Goal: Task Accomplishment & Management: Manage account settings

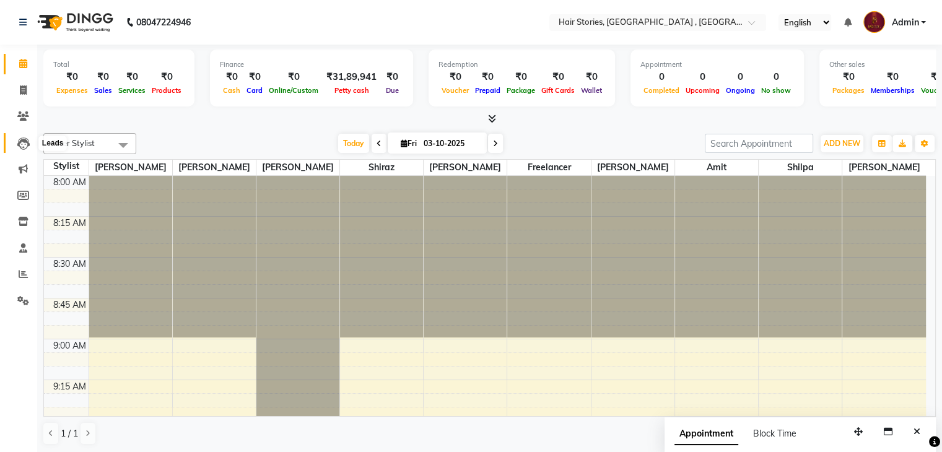
click at [22, 142] on icon at bounding box center [23, 144] width 12 height 12
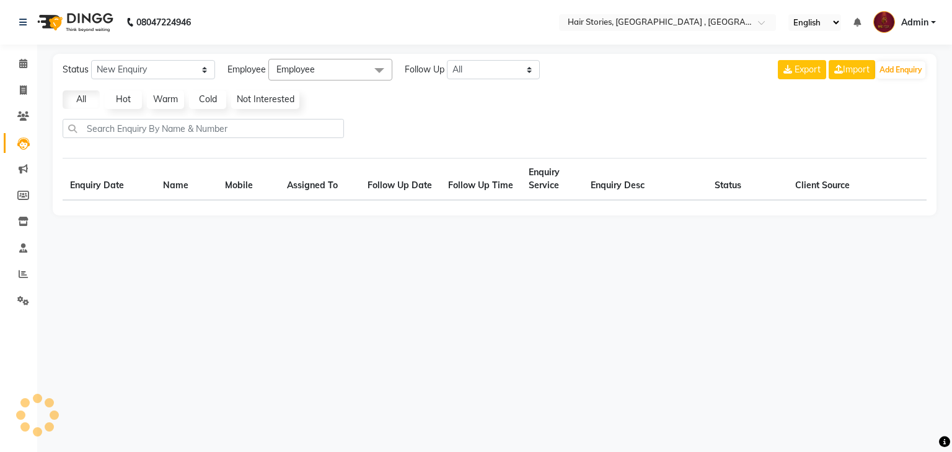
select select "10"
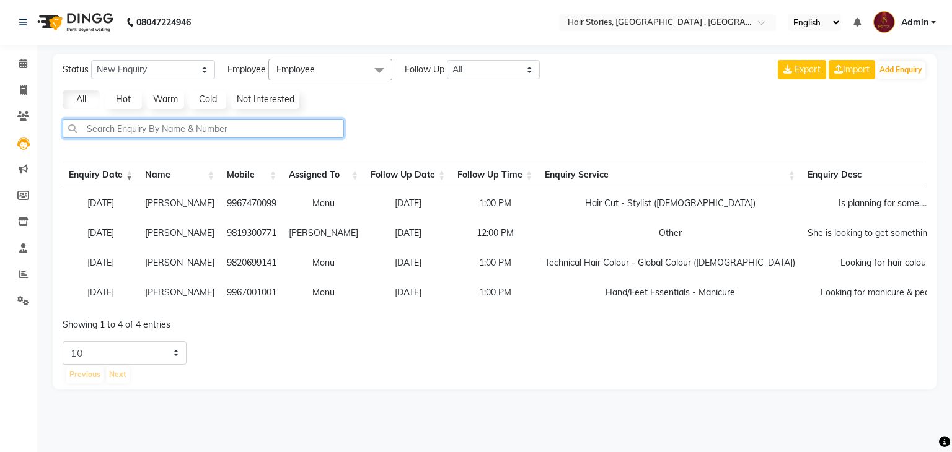
click at [107, 132] on input "text" at bounding box center [203, 128] width 281 height 19
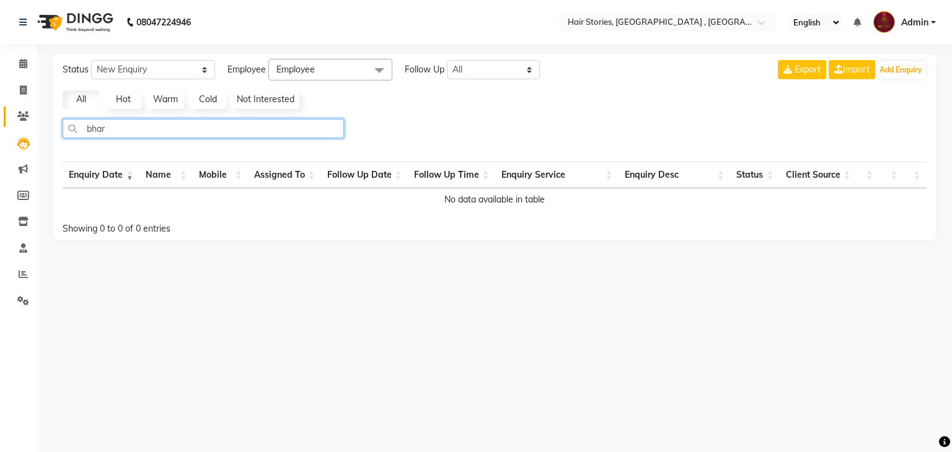
drag, startPoint x: 107, startPoint y: 132, endPoint x: 20, endPoint y: 121, distance: 87.5
click at [20, 121] on app-home "08047224946 Select Location × Hair Stories, Oshiwara , Andheri West English ENG…" at bounding box center [476, 129] width 952 height 259
type input "bhar"
click at [20, 121] on icon at bounding box center [23, 116] width 12 height 9
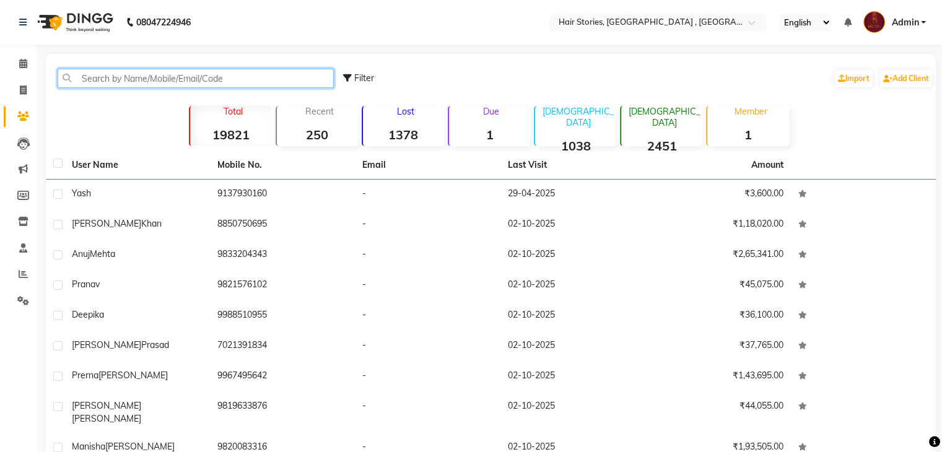
click at [110, 72] on input "text" at bounding box center [196, 78] width 276 height 19
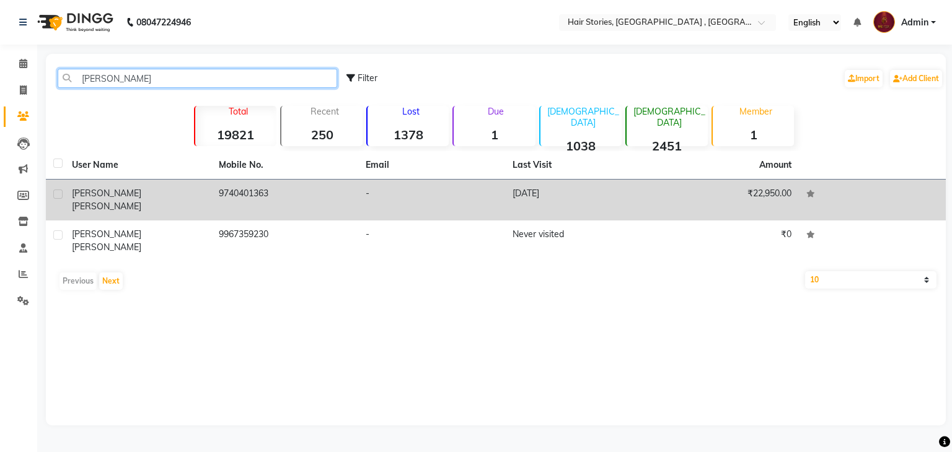
type input "[PERSON_NAME]"
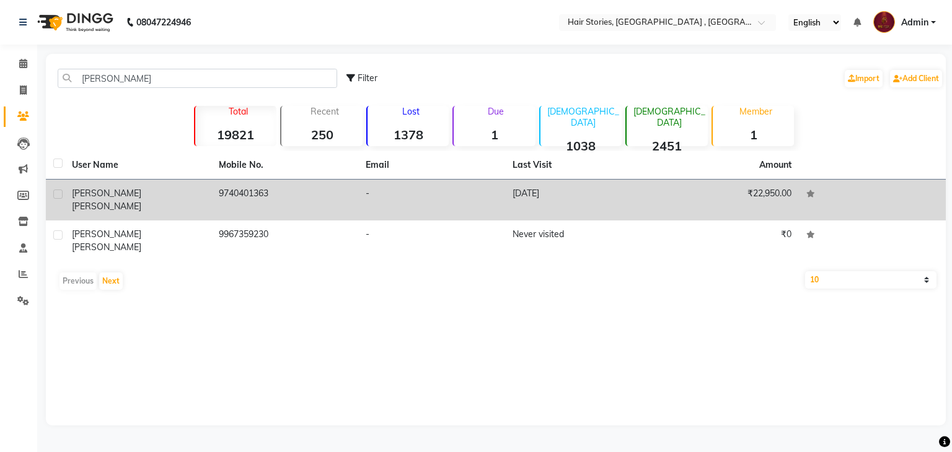
click at [206, 193] on td "[PERSON_NAME]" at bounding box center [137, 200] width 147 height 41
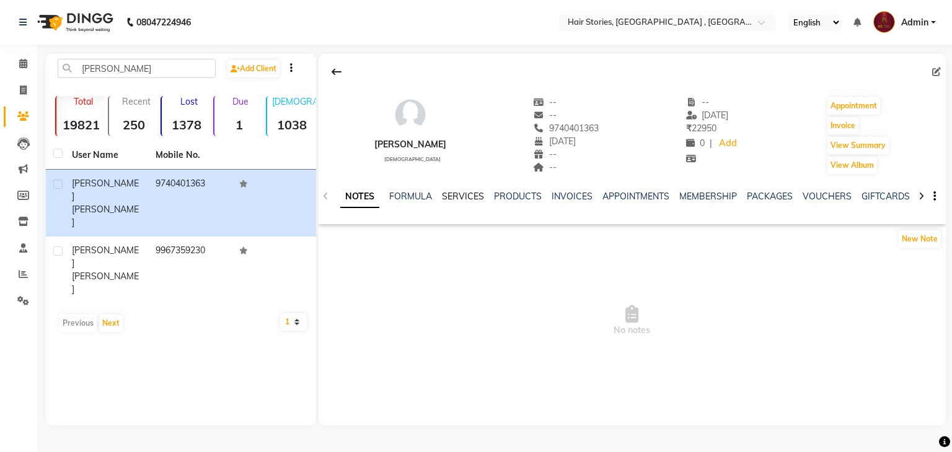
click at [456, 199] on link "SERVICES" at bounding box center [463, 196] width 42 height 11
